Goal: Answer question/provide support

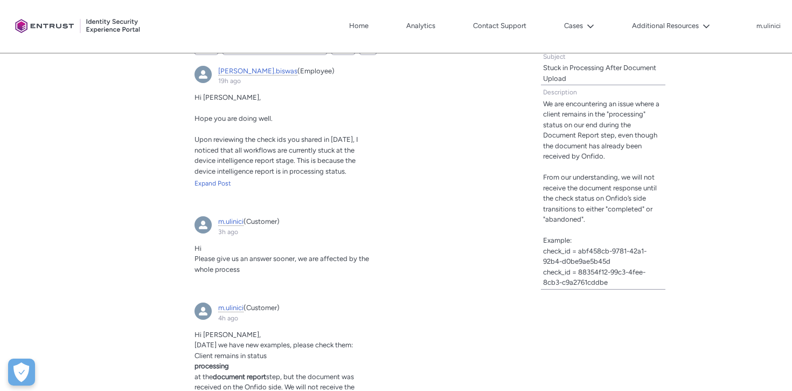
scroll to position [404, 0]
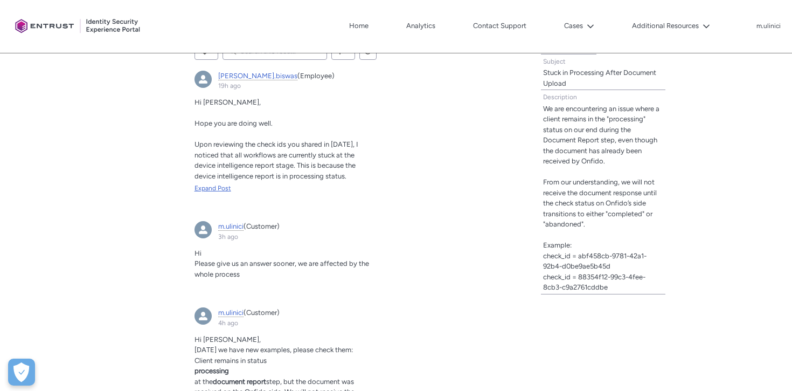
click at [214, 188] on div "Expand Post" at bounding box center [286, 188] width 183 height 10
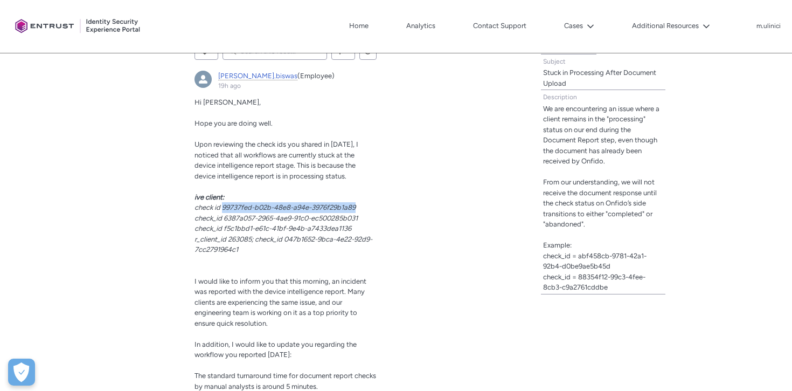
drag, startPoint x: 224, startPoint y: 206, endPoint x: 365, endPoint y: 207, distance: 141.7
click at [366, 207] on p "check id 99737fed-b02b-48e8-a94e-3976f29b1a89" at bounding box center [286, 207] width 183 height 11
copy span "99737fed-b02b-48e8-a94e-3976f29b1a89"
drag, startPoint x: 287, startPoint y: 239, endPoint x: 294, endPoint y: 247, distance: 10.8
click at [294, 247] on p "r_client_id 263085; check_id 047b1652-9bca-4e22-92d9-7cc2791964c1" at bounding box center [286, 244] width 183 height 21
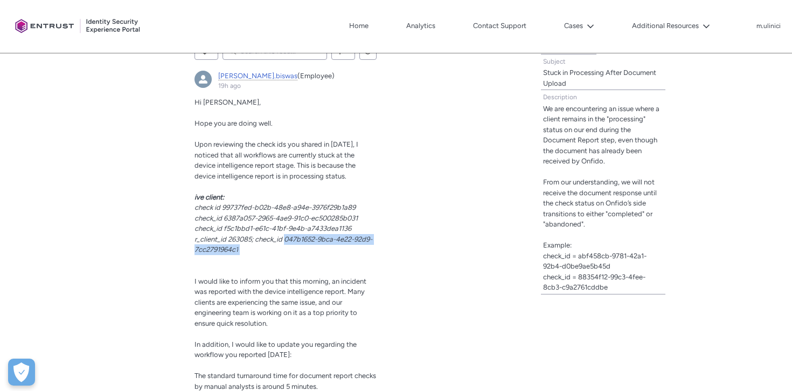
drag, startPoint x: 287, startPoint y: 237, endPoint x: 294, endPoint y: 249, distance: 14.5
click at [294, 249] on p "r_client_id 263085; check_id 047b1652-9bca-4e22-92d9-7cc2791964c1" at bounding box center [286, 244] width 183 height 21
copy p "047b1652-9bca-4e22-92d9-7cc2791964c1"
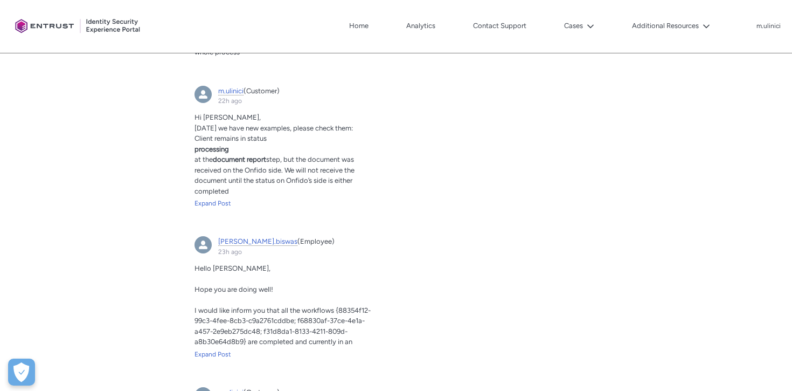
scroll to position [1131, 0]
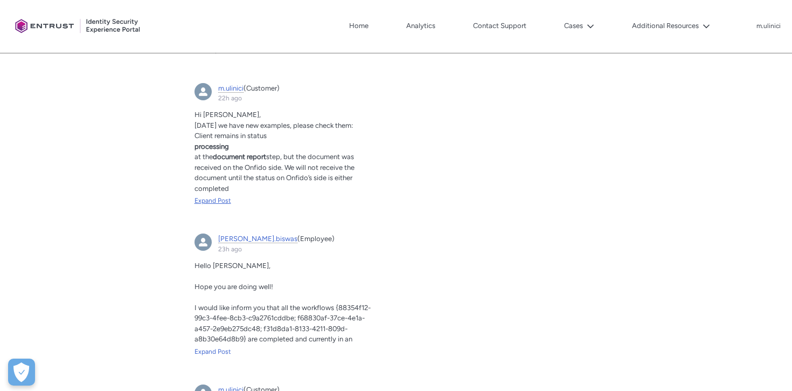
click at [220, 205] on div "Expand Post" at bounding box center [286, 201] width 183 height 10
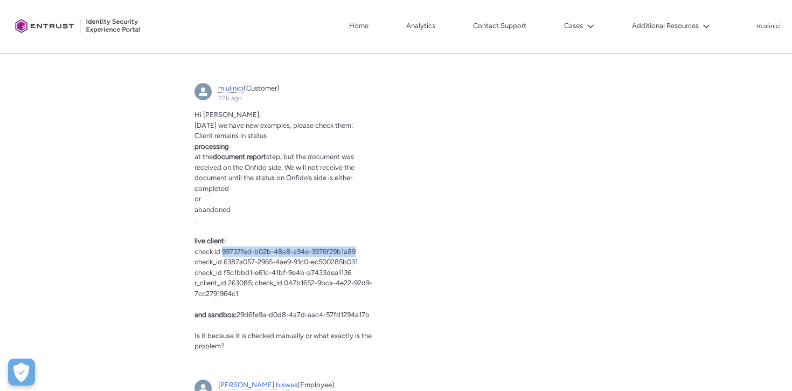
drag, startPoint x: 223, startPoint y: 260, endPoint x: 357, endPoint y: 261, distance: 134.2
click at [357, 257] on p "check id 99737fed-b02b-48e8-a94e-3976f29b1a89" at bounding box center [286, 251] width 183 height 11
copy span "99737fed-b02b-48e8-a94e-3976f29b1a89"
